Goal: Check status

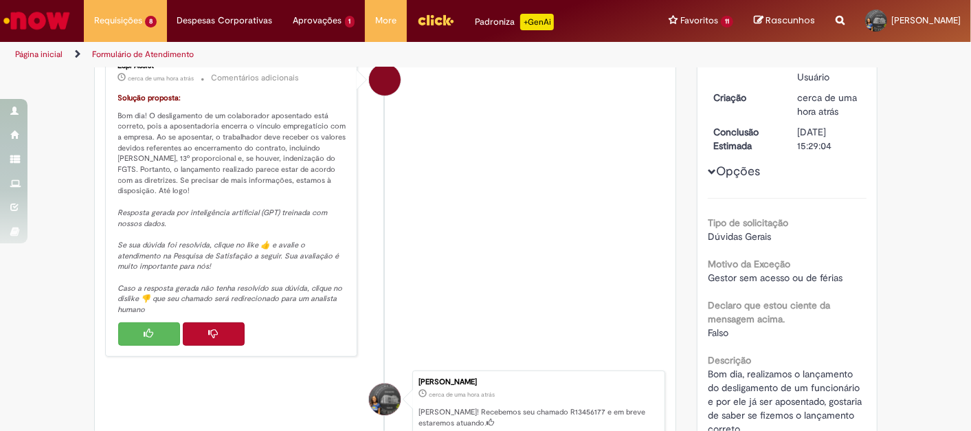
scroll to position [229, 0]
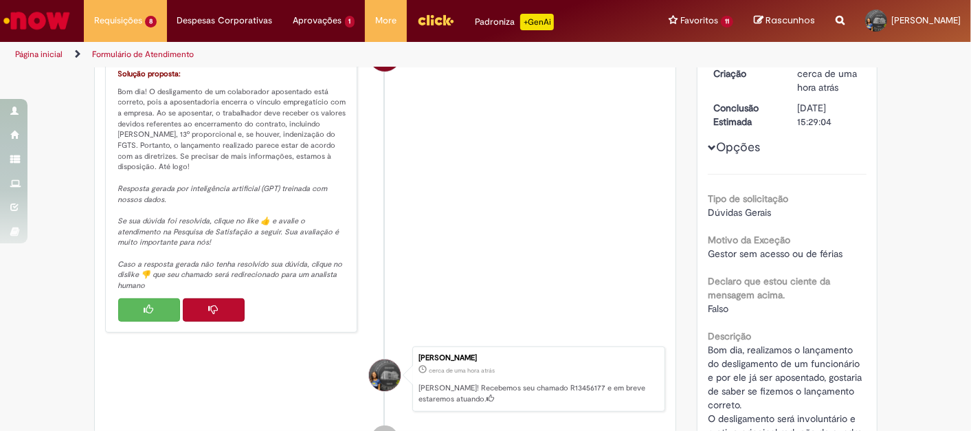
click at [144, 304] on icon "Histórico de tíquete" at bounding box center [149, 309] width 10 height 10
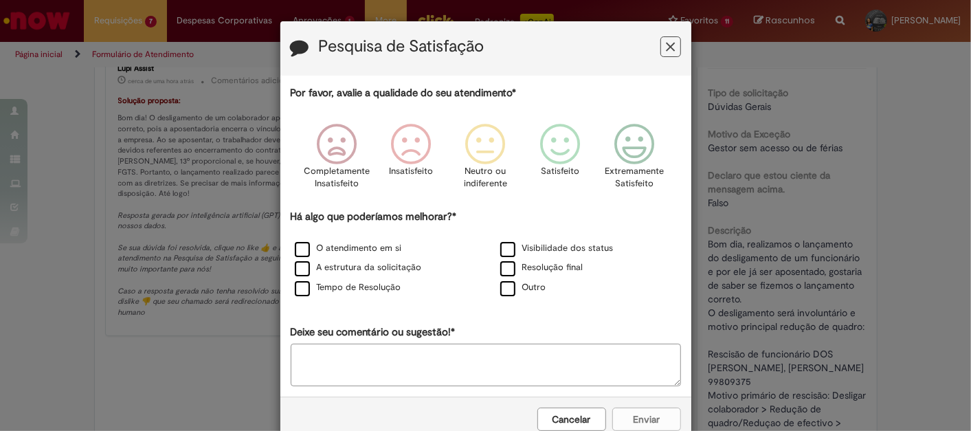
scroll to position [178, 0]
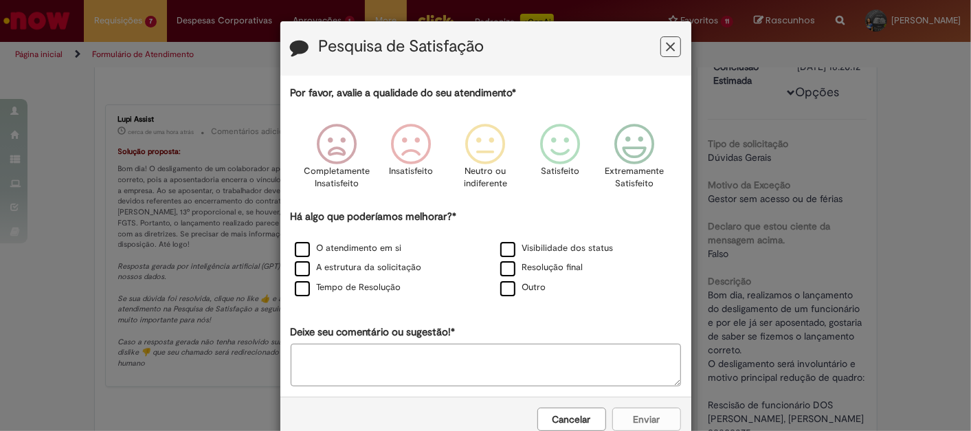
click at [667, 51] on icon "Feedback" at bounding box center [670, 47] width 9 height 14
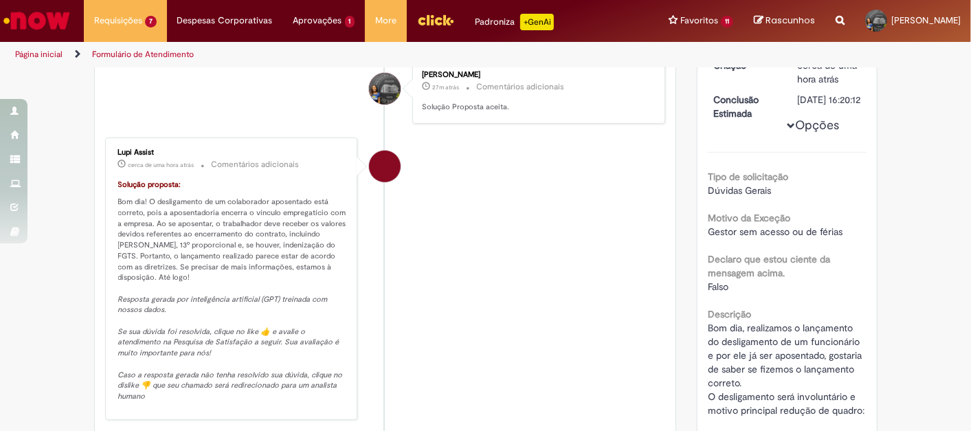
scroll to position [0, 0]
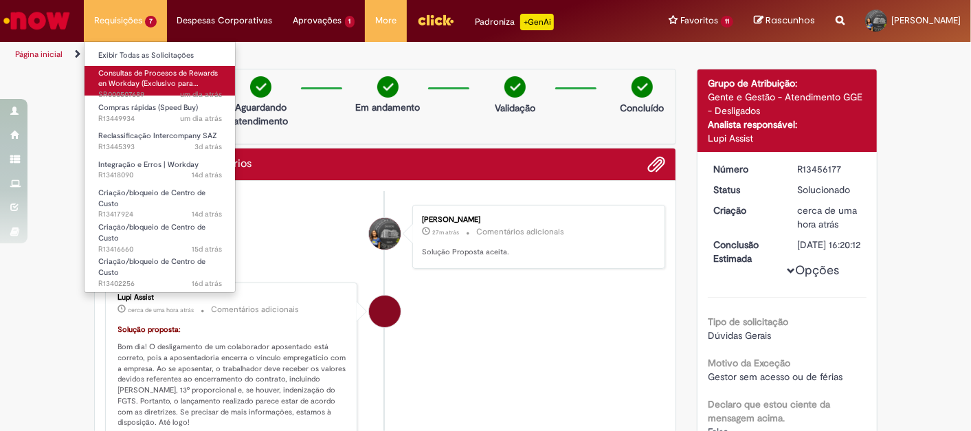
click at [142, 86] on span "Consultas de Procesos de Rewards en Workday (Exclusivo para…" at bounding box center [158, 78] width 120 height 21
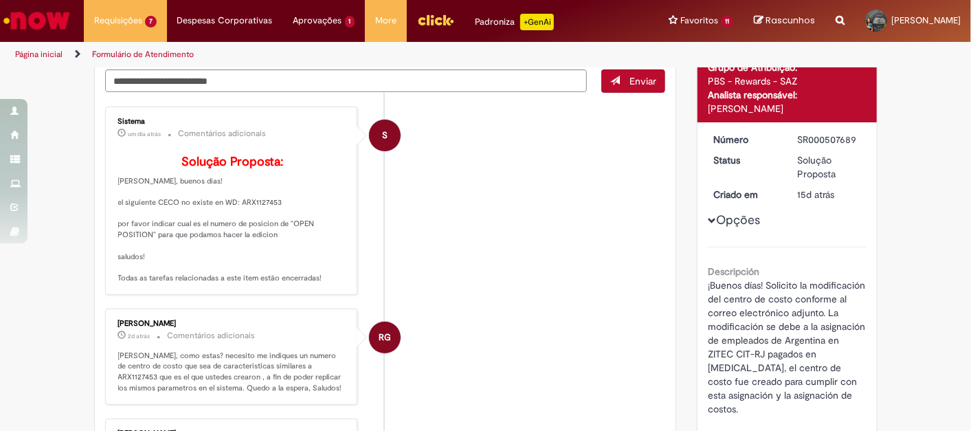
scroll to position [121, 0]
click at [258, 222] on p "Solução Proposta: Hola [PERSON_NAME], buenos dias! el siguiente CECO no existe …" at bounding box center [232, 220] width 229 height 129
copy p "ARX1127453"
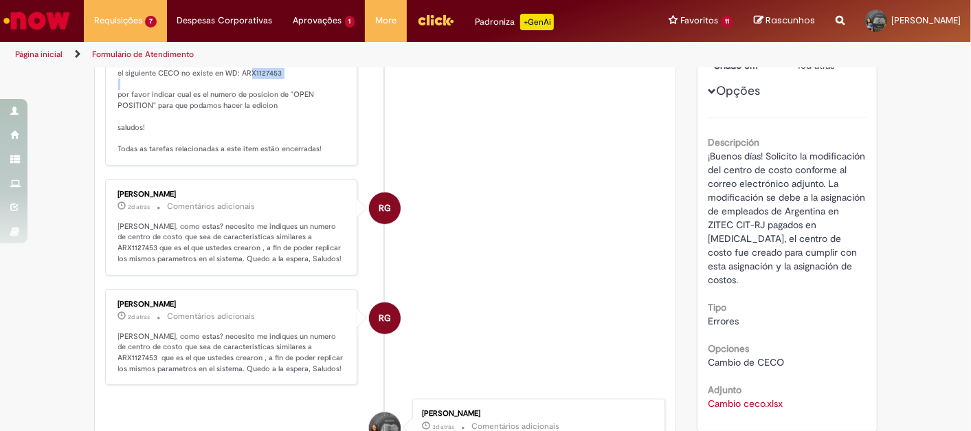
scroll to position [256, 0]
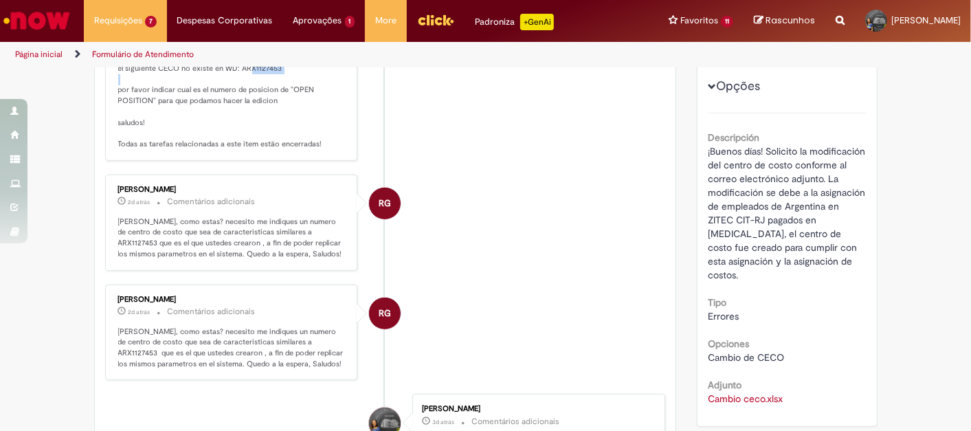
click at [761, 392] on link "Cambio ceco.xlsx" at bounding box center [745, 398] width 75 height 12
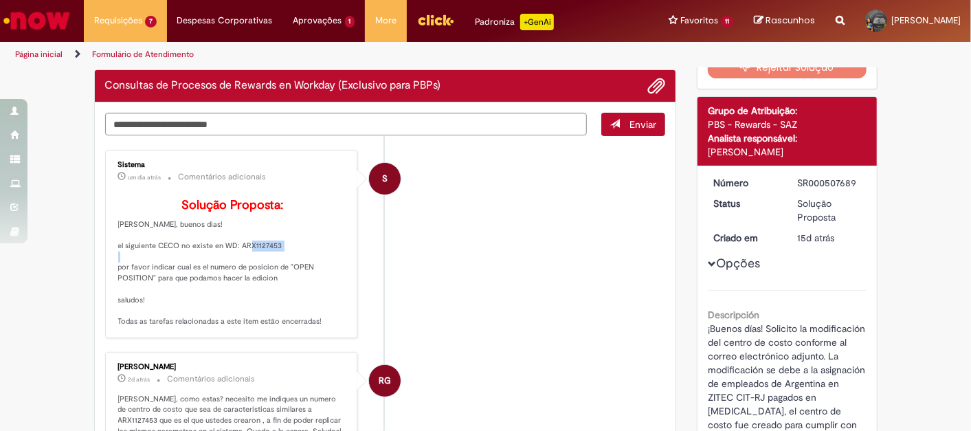
scroll to position [79, 0]
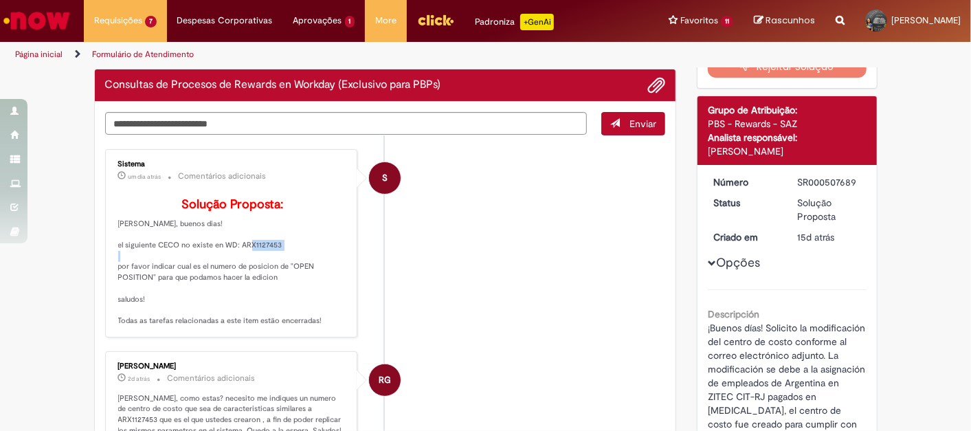
copy p "ARX1127453"
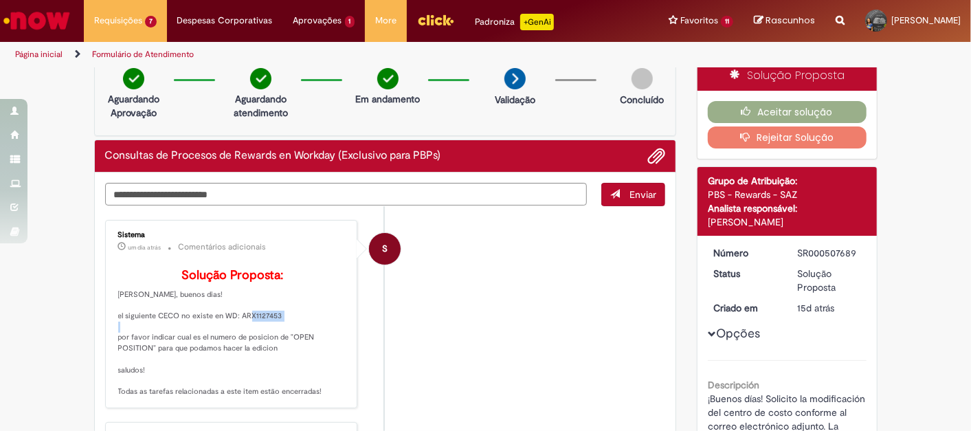
scroll to position [0, 0]
